Goal: Transaction & Acquisition: Purchase product/service

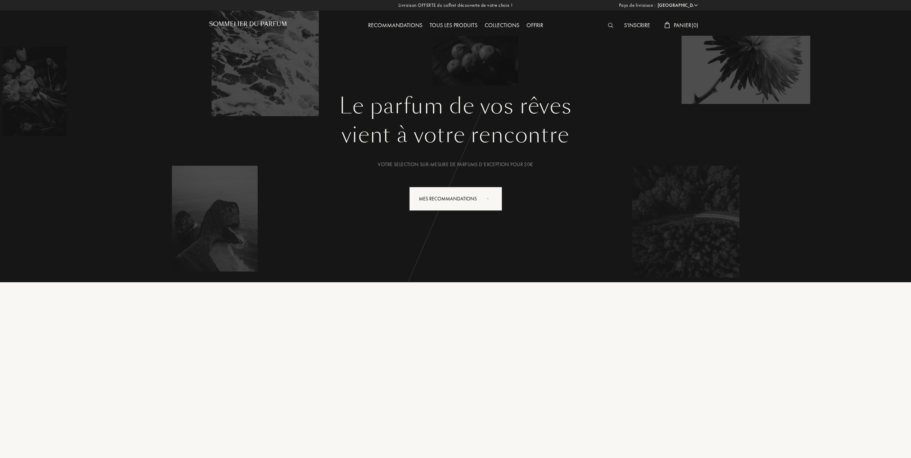
select select "FR"
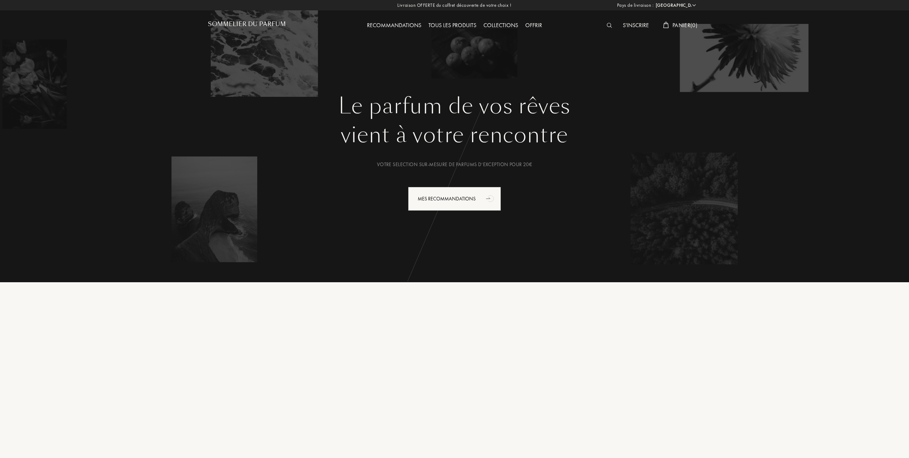
click at [454, 23] on div "Tous les produits" at bounding box center [452, 25] width 55 height 9
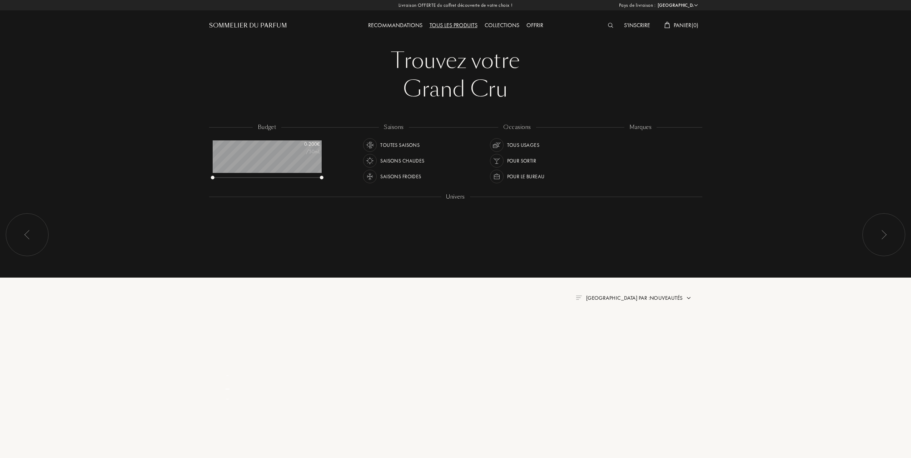
select select "FR"
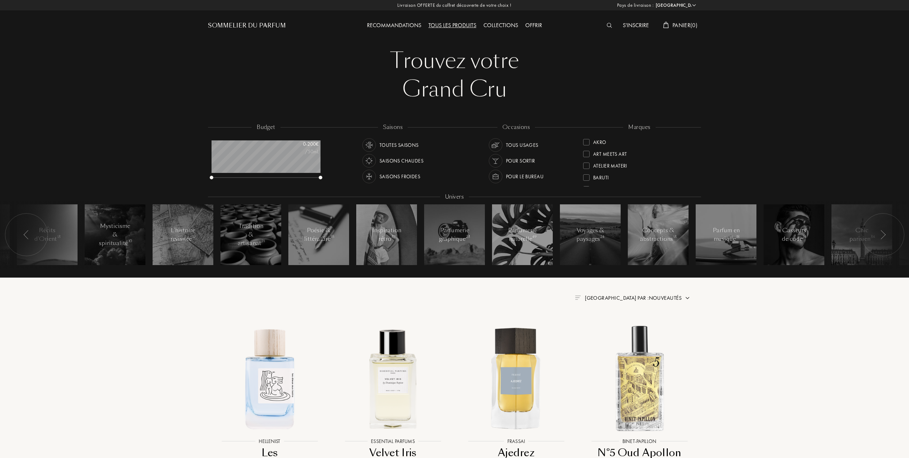
scroll to position [48, 0]
click at [588, 178] on div at bounding box center [586, 177] width 6 height 6
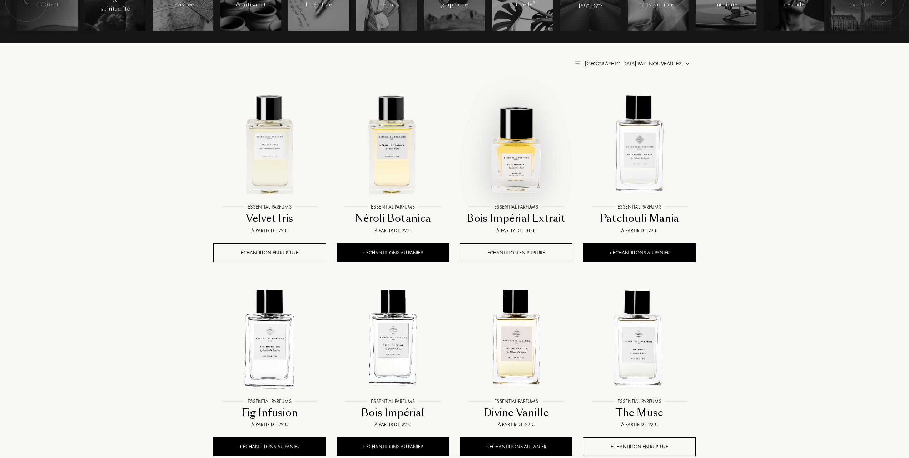
scroll to position [286, 0]
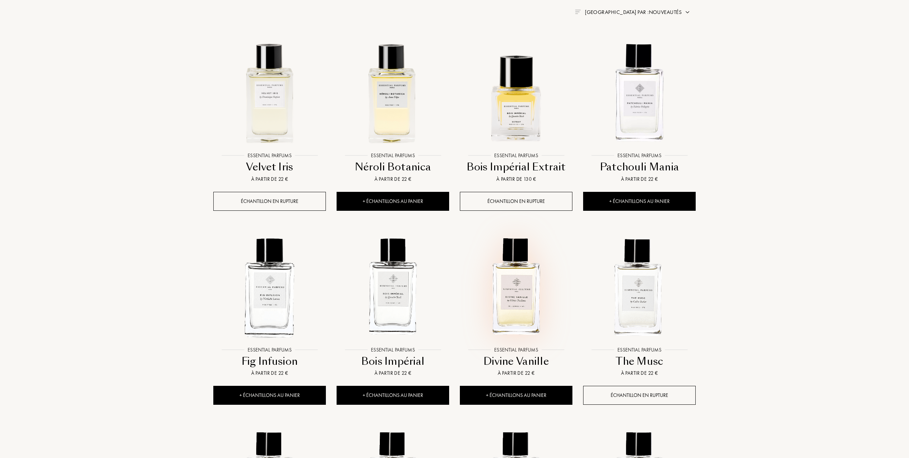
click at [518, 292] on img at bounding box center [516, 286] width 111 height 111
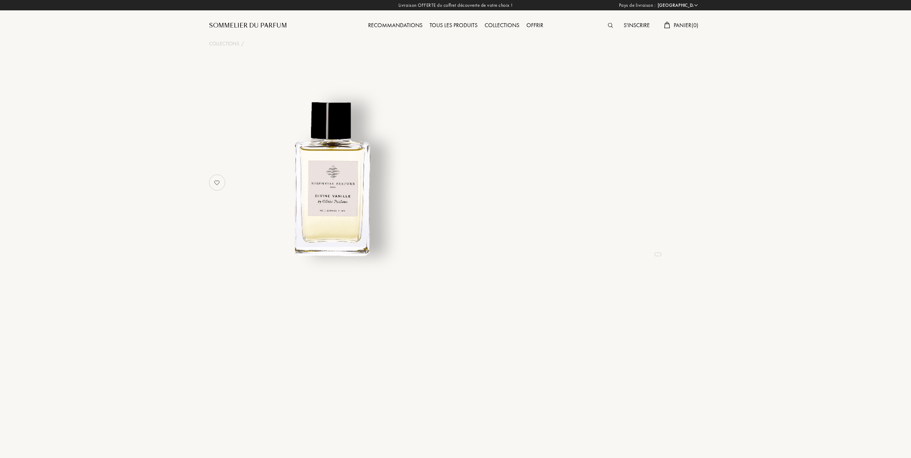
select select "FR"
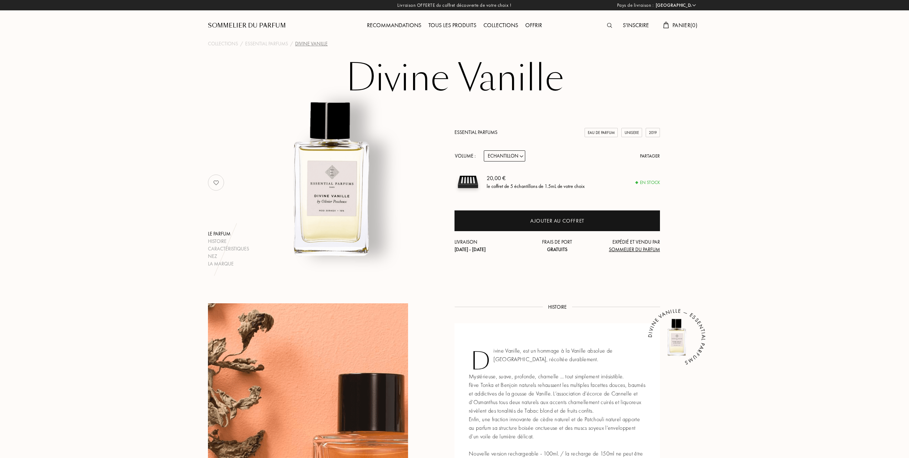
click at [521, 155] on select "Echantillon 10mL 100mL 150mL" at bounding box center [504, 155] width 41 height 11
select select "1"
click at [484, 150] on select "Echantillon 10mL 100mL 150mL" at bounding box center [504, 155] width 41 height 11
select select "1"
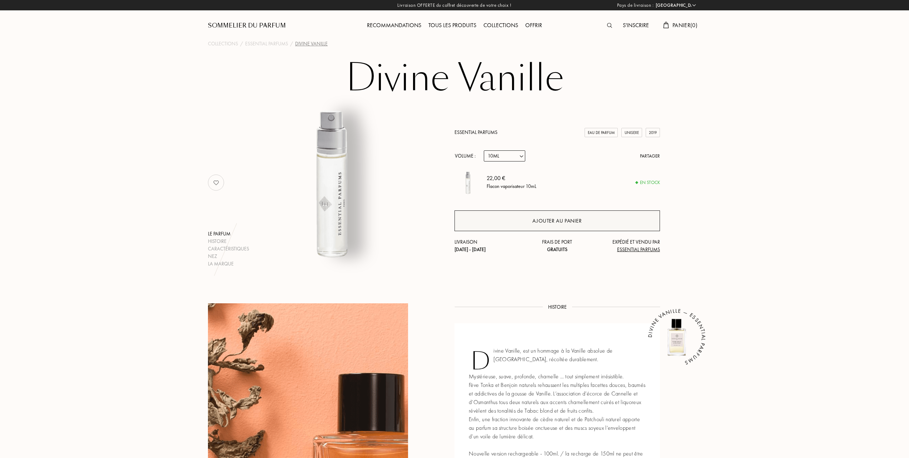
click at [551, 219] on div "Ajouter au panier" at bounding box center [557, 221] width 49 height 8
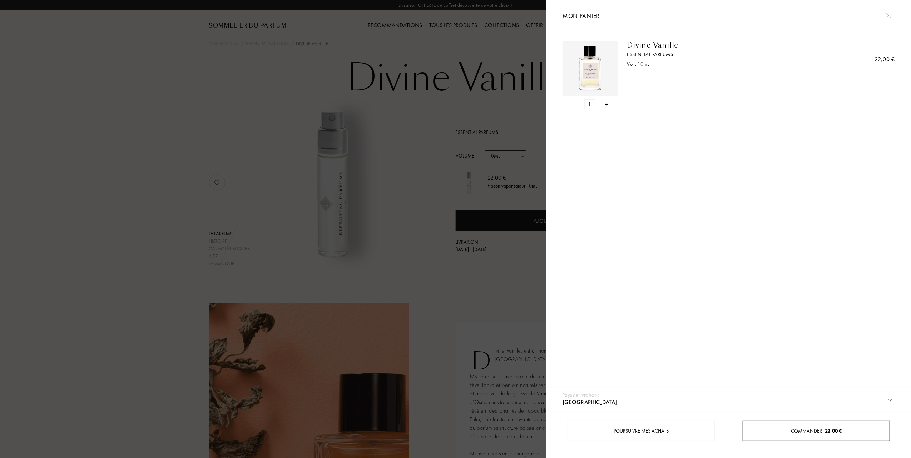
click at [794, 426] on div "Commander – 22,00 €" at bounding box center [816, 431] width 147 height 20
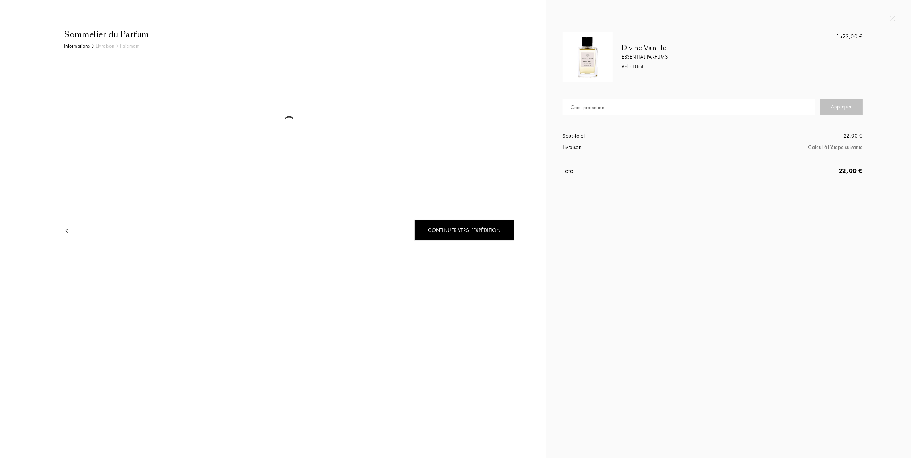
select select "FR"
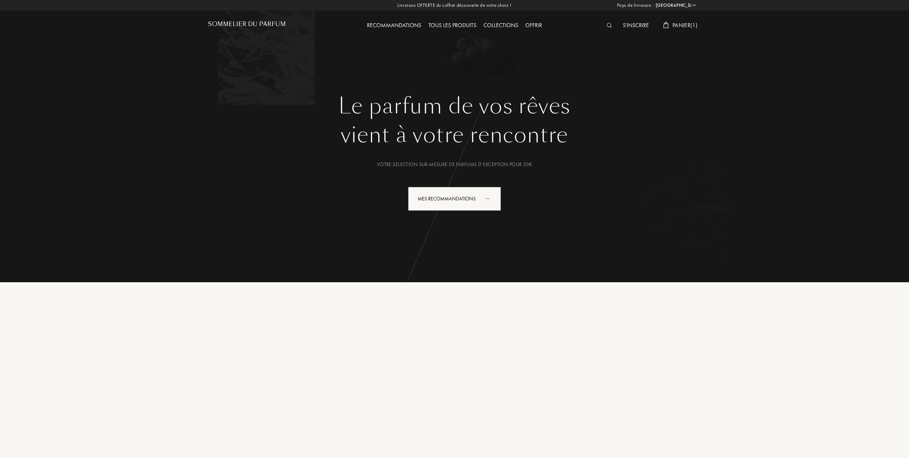
select select "FR"
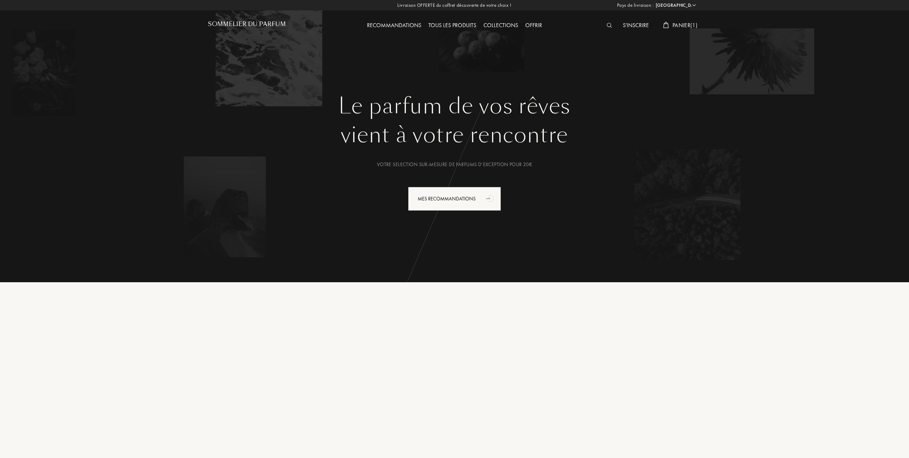
click at [688, 23] on span "Panier ( 1 )" at bounding box center [685, 25] width 25 height 8
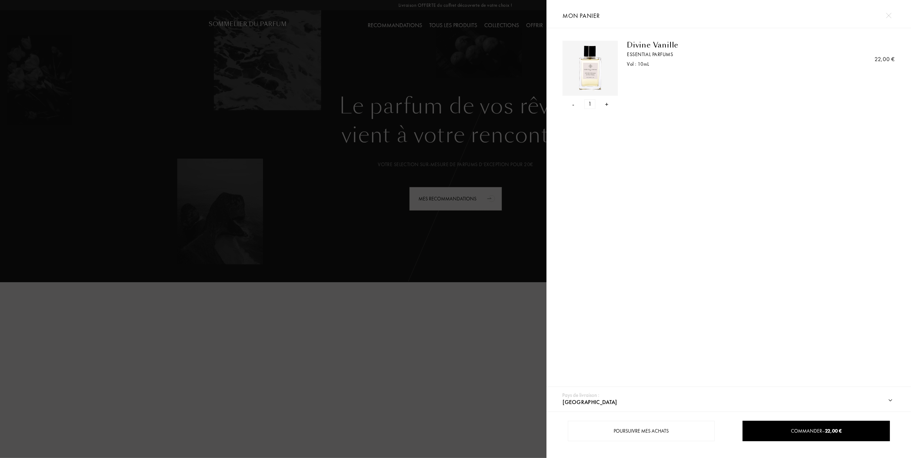
click at [574, 106] on div "-" at bounding box center [574, 104] width 2 height 10
